Goal: Book appointment/travel/reservation

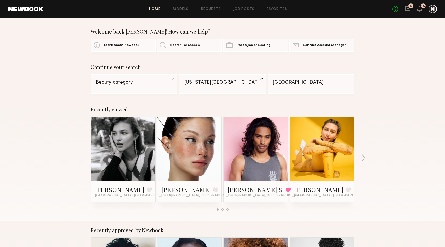
click at [99, 190] on link "[PERSON_NAME]" at bounding box center [119, 189] width 49 height 8
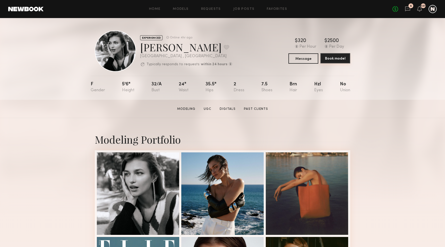
click at [336, 60] on button "Book model" at bounding box center [335, 58] width 30 height 10
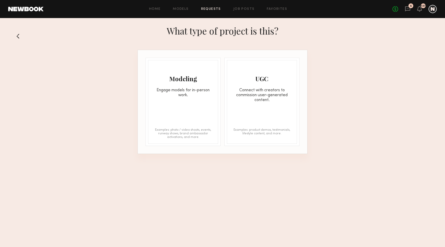
click at [77, 53] on section "What type of project is this? Modeling Engage models for in-person work. Exampl…" at bounding box center [222, 88] width 445 height 132
click at [188, 98] on div "Engage models for in-person work." at bounding box center [183, 93] width 70 height 10
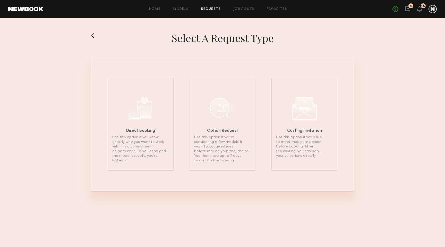
click at [94, 39] on button at bounding box center [95, 35] width 8 height 8
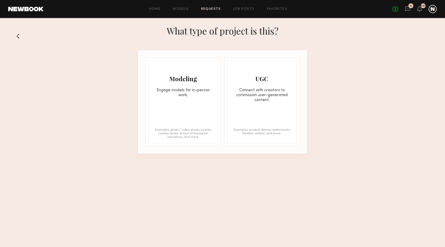
click at [157, 98] on div "Engage models for in-person work." at bounding box center [183, 93] width 70 height 10
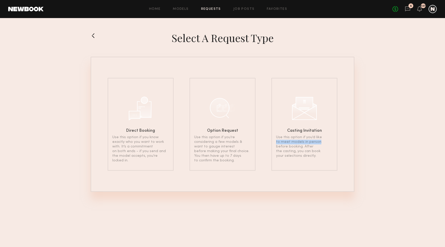
click at [391, 142] on section "Select a Request Type Direct Booking Use this option if you know exactly who yo…" at bounding box center [222, 111] width 445 height 160
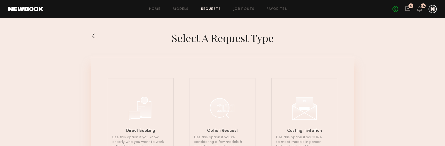
click at [408, 95] on section "Select a Request Type Direct Booking Use this option if you know exactly who yo…" at bounding box center [222, 111] width 445 height 160
click at [387, 97] on section "Select a Request Type Direct Booking Use this option if you know exactly who yo…" at bounding box center [222, 111] width 445 height 160
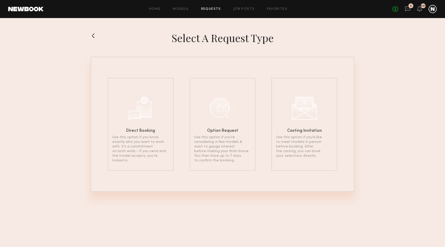
click at [360, 113] on section "Select a Request Type Direct Booking Use this option if you know exactly who yo…" at bounding box center [222, 111] width 445 height 160
click at [379, 139] on section "Select a Request Type Direct Booking Use this option if you know exactly who yo…" at bounding box center [222, 111] width 445 height 160
click at [154, 142] on p "Use this option if you know exactly who you want to work with. It’s a commitmen…" at bounding box center [140, 148] width 57 height 28
